Goal: Navigation & Orientation: Find specific page/section

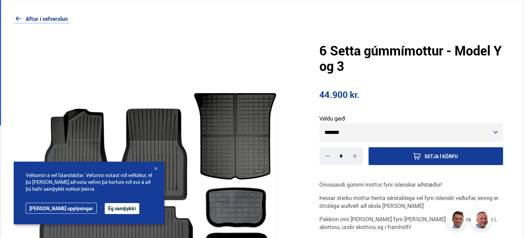
scroll to position [38, 0]
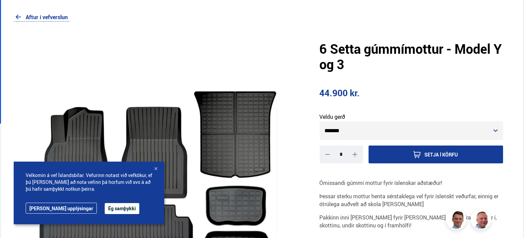
click at [156, 167] on div at bounding box center [155, 169] width 7 height 7
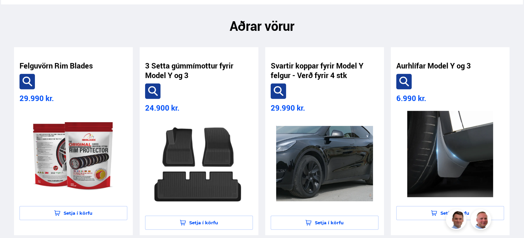
scroll to position [379, 0]
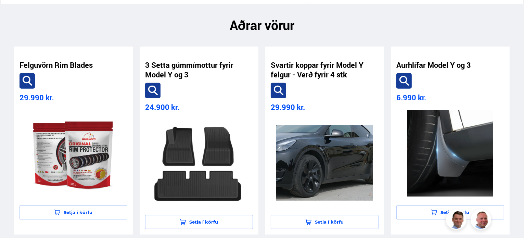
click at [523, 26] on html "Söluskrá Þjónusta Íslandsbílar [DOMAIN_NAME] Íslandsvörn Leiðbeiningar Um okkur…" at bounding box center [262, 2] width 524 height 762
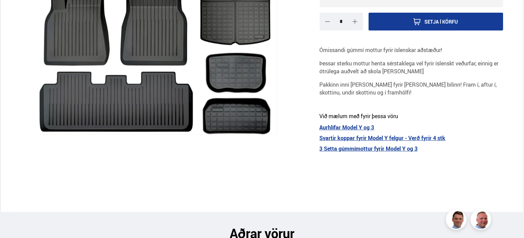
scroll to position [0, 0]
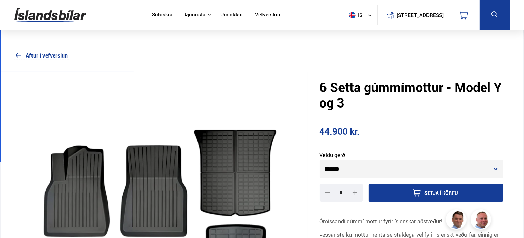
click at [364, 15] on button "is" at bounding box center [361, 15] width 31 height 20
click at [352, 27] on link "en" at bounding box center [357, 29] width 36 height 10
click at [35, 17] on img at bounding box center [50, 15] width 72 height 22
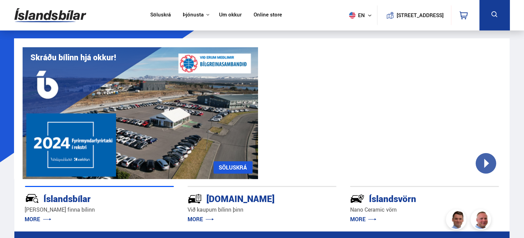
click at [267, 16] on link "Online store" at bounding box center [268, 15] width 28 height 7
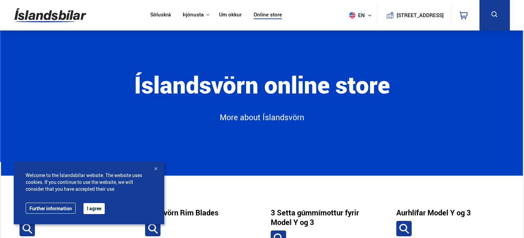
click at [89, 208] on button "I agree" at bounding box center [93, 208] width 21 height 11
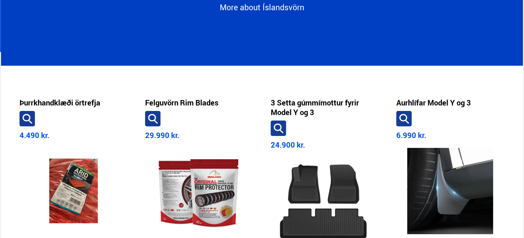
scroll to position [112, 0]
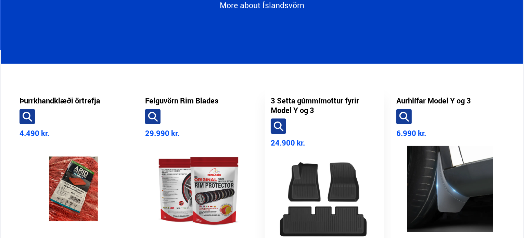
click at [276, 124] on icon at bounding box center [278, 126] width 10 height 10
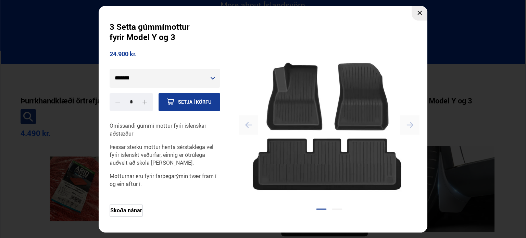
click at [417, 11] on button at bounding box center [419, 13] width 16 height 15
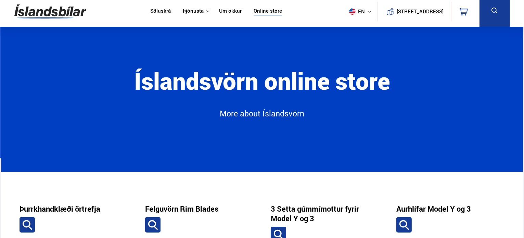
scroll to position [0, 0]
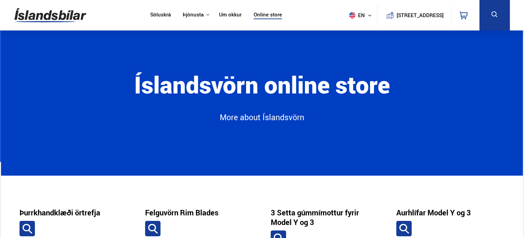
click at [498, 13] on icon at bounding box center [494, 14] width 9 height 9
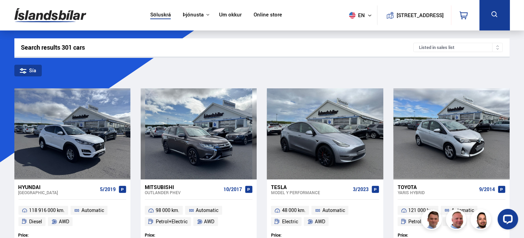
drag, startPoint x: 102, startPoint y: 47, endPoint x: 86, endPoint y: 45, distance: 15.5
click at [86, 45] on div "Search results 301 cars" at bounding box center [217, 47] width 392 height 7
drag, startPoint x: 86, startPoint y: 45, endPoint x: 90, endPoint y: 49, distance: 5.1
click at [90, 49] on div "Search results 301 cars" at bounding box center [217, 47] width 392 height 7
drag, startPoint x: 89, startPoint y: 48, endPoint x: 71, endPoint y: 47, distance: 18.2
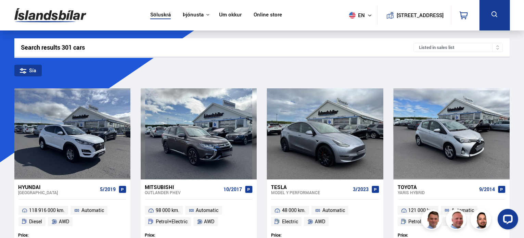
click at [87, 48] on div "Search results 301 cars" at bounding box center [217, 47] width 392 height 7
click at [71, 47] on div "Search results 301 cars" at bounding box center [217, 47] width 392 height 7
drag, startPoint x: 88, startPoint y: 46, endPoint x: 69, endPoint y: 47, distance: 18.5
click at [69, 47] on div "Search results 301 cars" at bounding box center [217, 47] width 392 height 7
drag, startPoint x: 33, startPoint y: 47, endPoint x: 27, endPoint y: 48, distance: 5.9
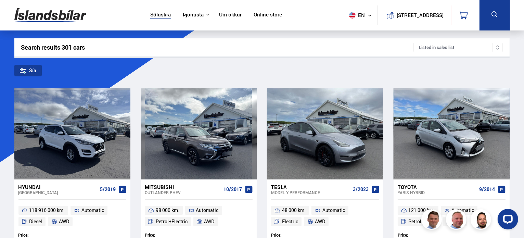
click at [33, 47] on div "Search results 301 cars" at bounding box center [217, 47] width 392 height 7
click at [24, 48] on div "Search results 301 cars" at bounding box center [217, 47] width 392 height 7
click at [22, 48] on div "Search results 301 cars" at bounding box center [217, 47] width 392 height 7
click at [21, 48] on div "Search results 301 cars Listed in sales list" at bounding box center [261, 47] width 495 height 18
click at [22, 47] on div "Search results 301 cars" at bounding box center [217, 47] width 392 height 7
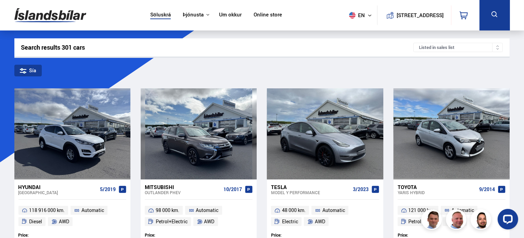
drag, startPoint x: 22, startPoint y: 47, endPoint x: 18, endPoint y: 46, distance: 3.8
click at [18, 46] on div "Search results 301 cars Listed in sales list" at bounding box center [261, 47] width 495 height 18
click at [22, 48] on div "Search results 301 cars" at bounding box center [217, 47] width 392 height 7
drag, startPoint x: 22, startPoint y: 48, endPoint x: 98, endPoint y: 46, distance: 75.7
click at [98, 45] on div "Search results 301 cars" at bounding box center [217, 47] width 392 height 7
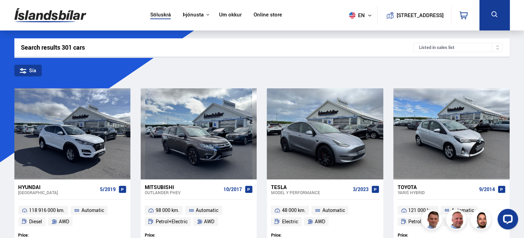
click at [100, 46] on div "Search results 301 cars" at bounding box center [217, 47] width 392 height 7
click at [40, 48] on div "Search results 301 cars" at bounding box center [217, 47] width 392 height 7
click at [61, 46] on div "Search results 301 cars" at bounding box center [217, 47] width 392 height 7
click at [492, 14] on icon at bounding box center [494, 14] width 9 height 9
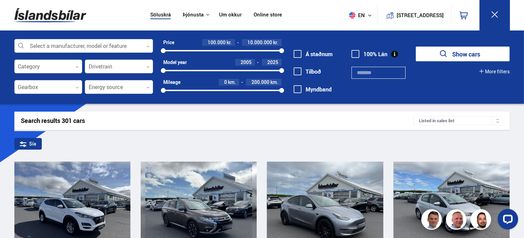
click at [82, 44] on div at bounding box center [83, 46] width 139 height 14
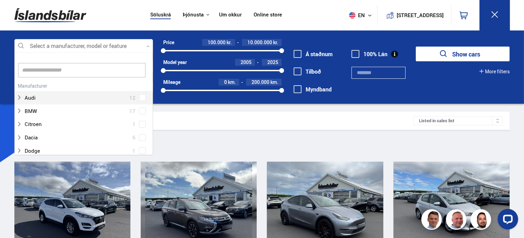
scroll to position [102, 137]
click at [309, 15] on div "Söluskrá Þjónusta Íslandsbílar [DOMAIN_NAME] Íslandsvörn Leiðbeiningar Um okkur…" at bounding box center [262, 15] width 506 height 30
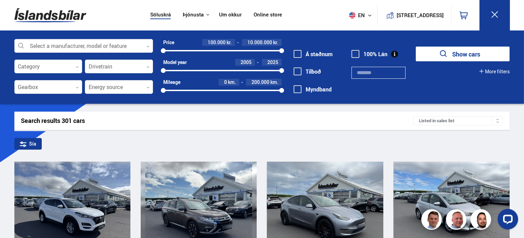
click at [72, 121] on div "Search results 301 cars" at bounding box center [217, 120] width 392 height 7
click at [497, 121] on icon at bounding box center [497, 121] width 3 height 3
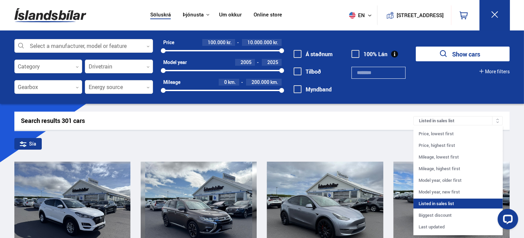
click at [134, 146] on div "Sía" at bounding box center [261, 145] width 495 height 14
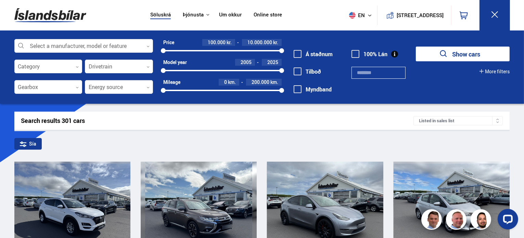
drag, startPoint x: 523, startPoint y: 66, endPoint x: 522, endPoint y: 105, distance: 38.7
click at [36, 16] on img at bounding box center [50, 15] width 72 height 22
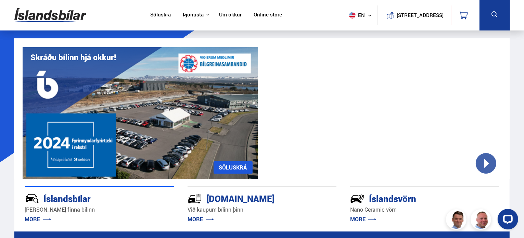
click at [262, 15] on link "Online store" at bounding box center [268, 15] width 28 height 7
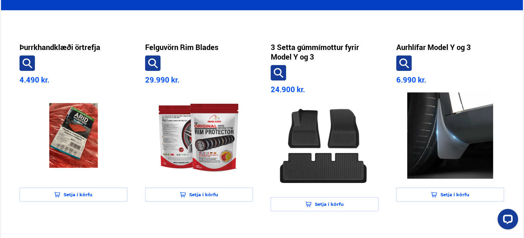
scroll to position [164, 0]
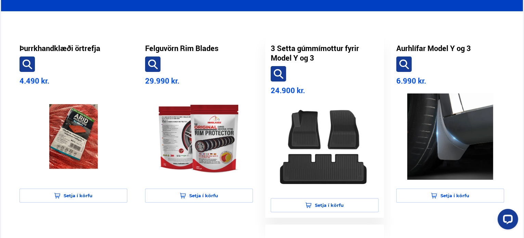
click at [274, 76] on icon at bounding box center [278, 74] width 10 height 10
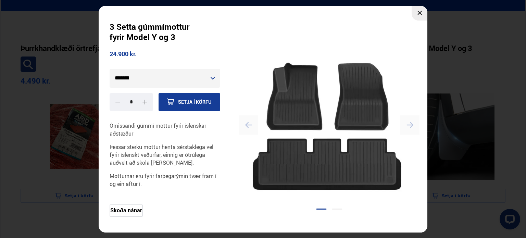
click at [212, 76] on select "******* *******" at bounding box center [164, 78] width 111 height 19
click at [420, 12] on icon at bounding box center [419, 13] width 4 height 4
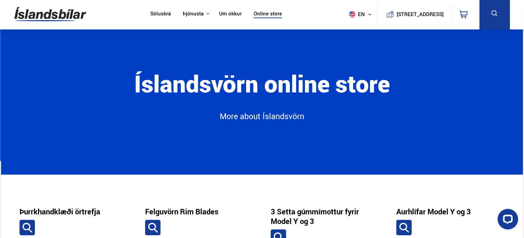
scroll to position [0, 0]
